Goal: Navigation & Orientation: Find specific page/section

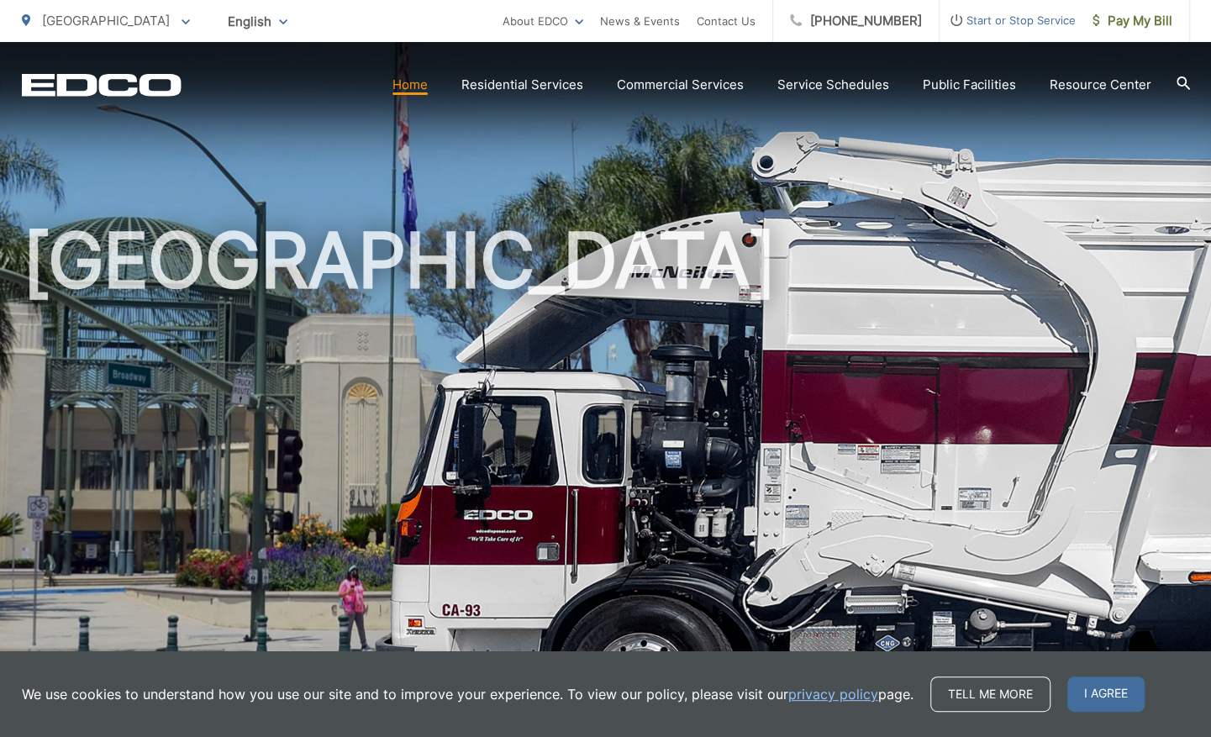
click at [530, 178] on div "[GEOGRAPHIC_DATA]" at bounding box center [606, 389] width 1168 height 694
click at [1024, 18] on span "Start or Stop Service" at bounding box center [1008, 20] width 136 height 20
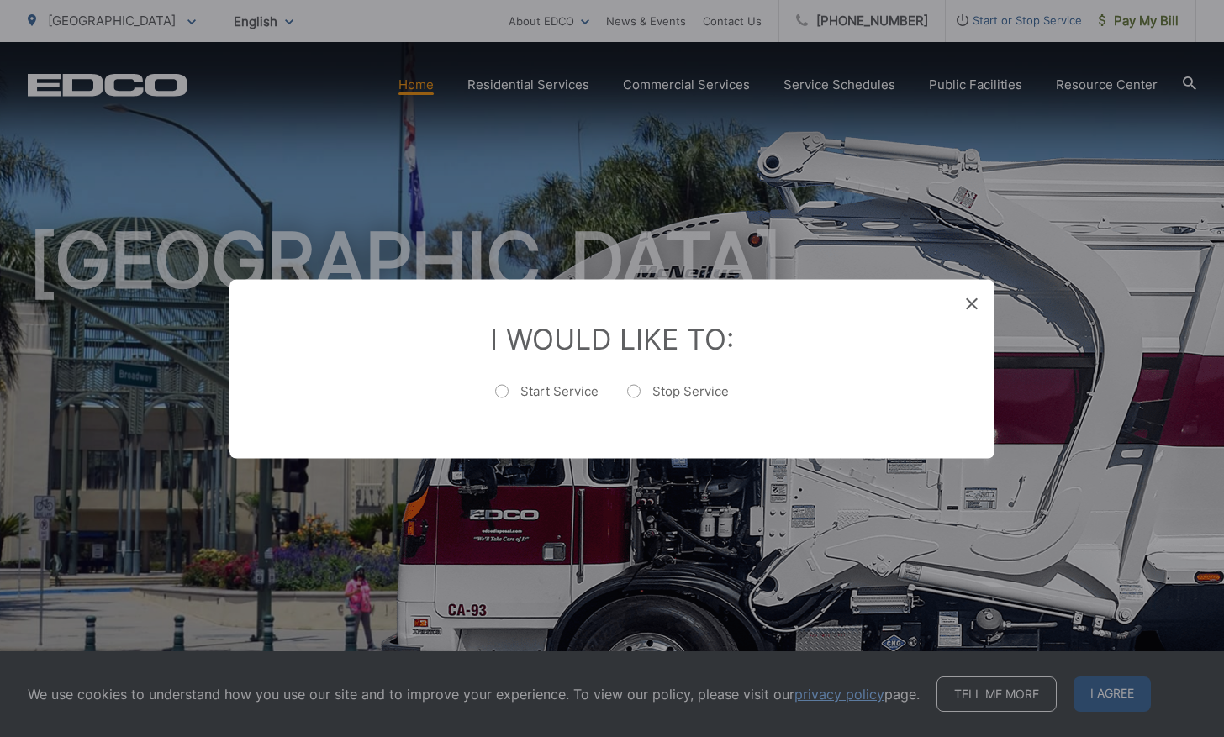
click at [824, 535] on div "Entry Status None In Progress Completed None None In Progress Completed I Would…" at bounding box center [612, 368] width 1224 height 737
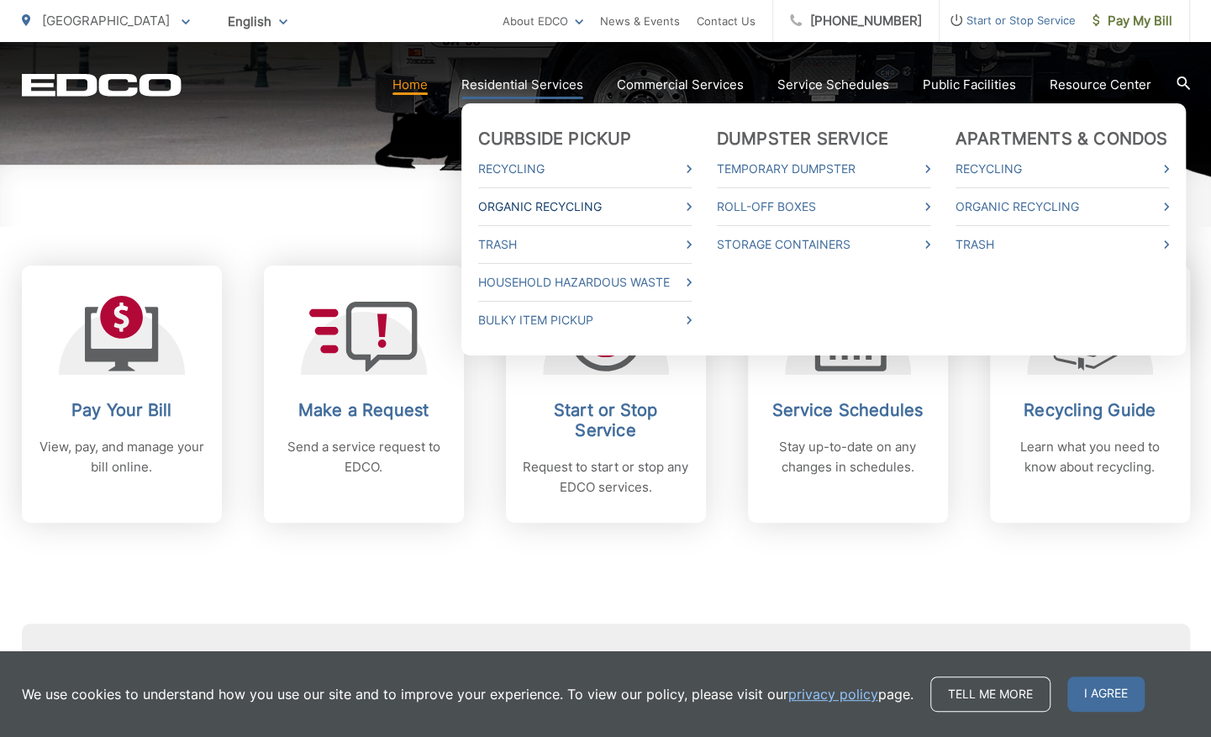
scroll to position [572, 0]
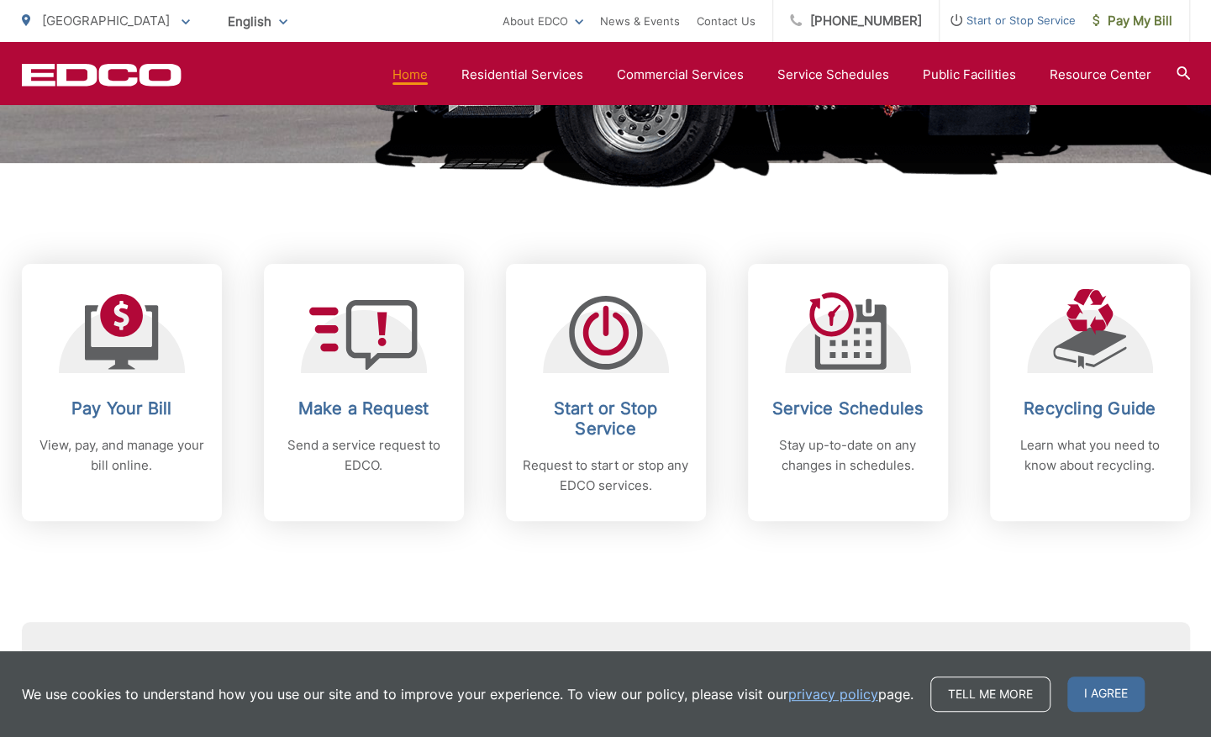
click at [423, 79] on link "Home" at bounding box center [410, 75] width 35 height 20
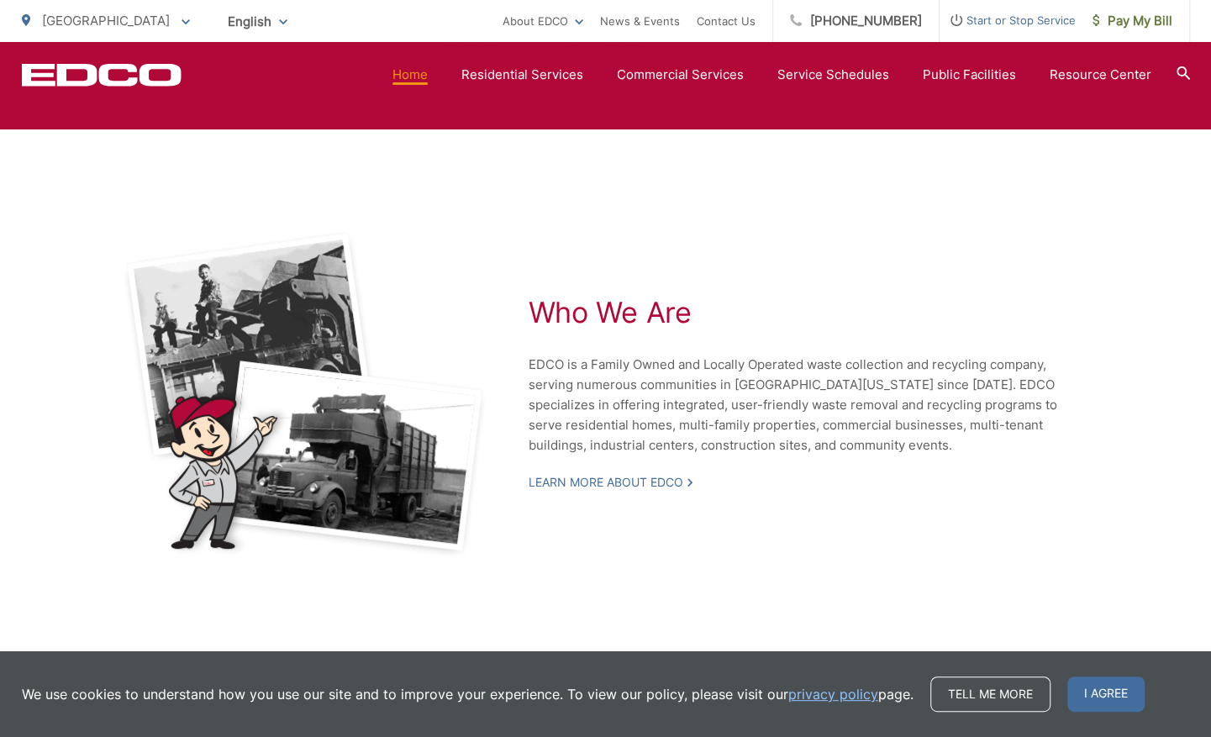
scroll to position [3619, 0]
